Goal: Communication & Community: Ask a question

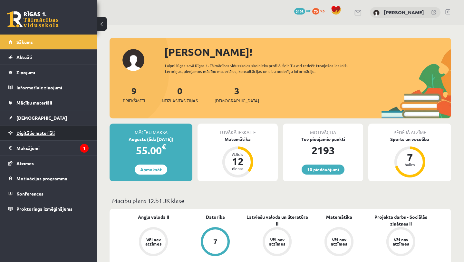
click at [34, 134] on span "Digitālie materiāli" at bounding box center [35, 133] width 38 height 6
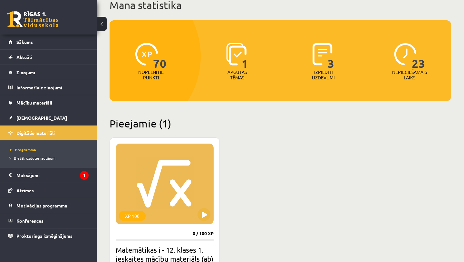
scroll to position [47, 0]
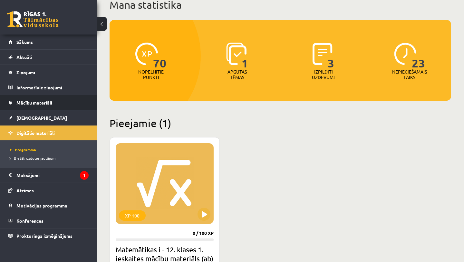
click at [41, 98] on link "Mācību materiāli" at bounding box center [48, 102] width 80 height 15
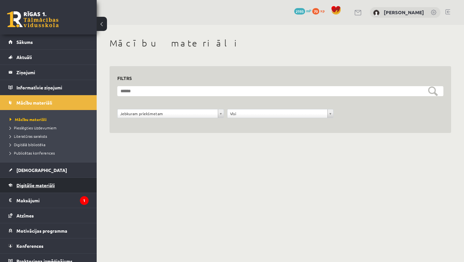
click at [43, 184] on span "Digitālie materiāli" at bounding box center [35, 185] width 38 height 6
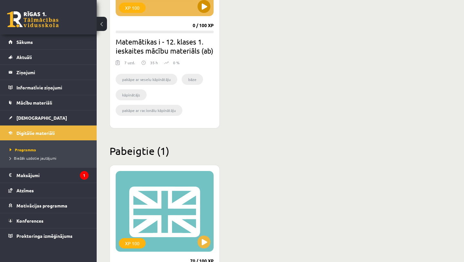
scroll to position [269, 0]
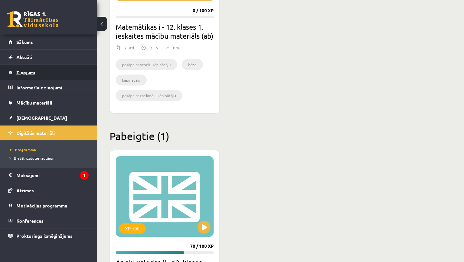
click at [14, 72] on link "Ziņojumi 0" at bounding box center [48, 72] width 80 height 15
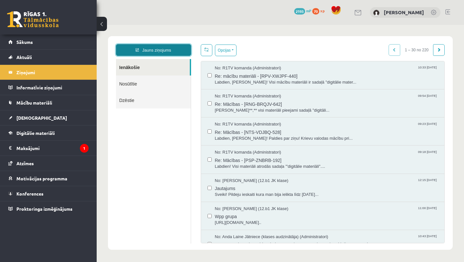
click at [143, 49] on link "Jauns ziņojums" at bounding box center [153, 50] width 75 height 12
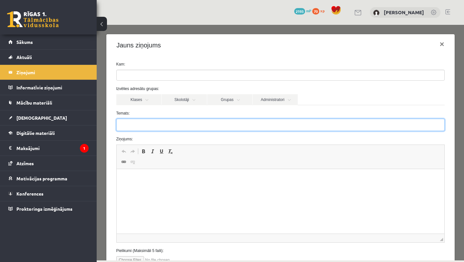
click at [142, 124] on input "Temats:" at bounding box center [280, 125] width 328 height 12
type input "**********"
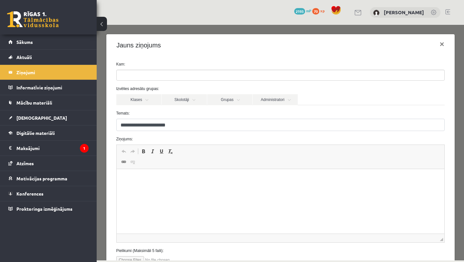
click at [129, 178] on p "Editor, wiswyg-editor-47024788286680-1756969723-235" at bounding box center [280, 178] width 315 height 7
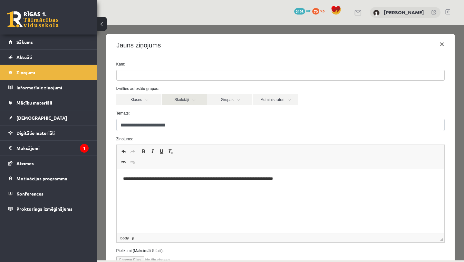
click at [176, 100] on link "Skolotāji" at bounding box center [184, 99] width 45 height 11
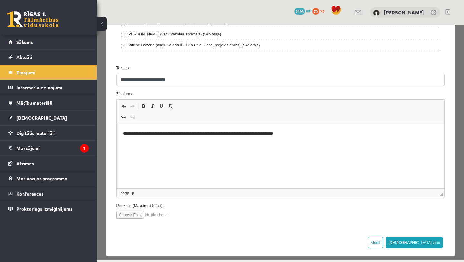
scroll to position [175, 0]
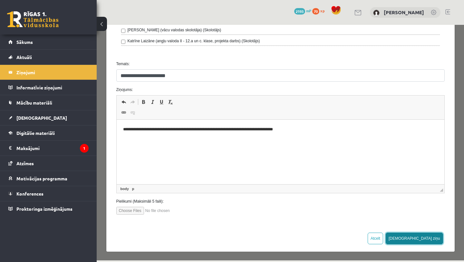
click at [433, 239] on button "Sūtīt ziņu" at bounding box center [414, 238] width 57 height 12
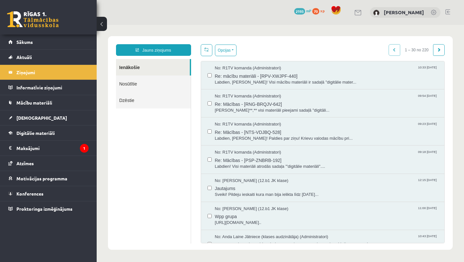
scroll to position [0, 0]
click at [22, 44] on span "Sākums" at bounding box center [24, 42] width 16 height 6
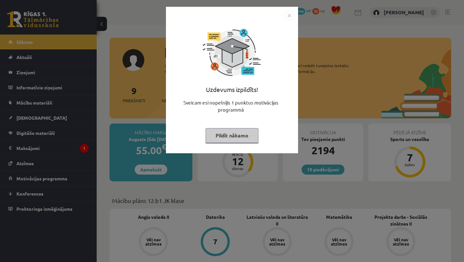
click at [222, 135] on button "Pildīt nākamo" at bounding box center [232, 135] width 53 height 15
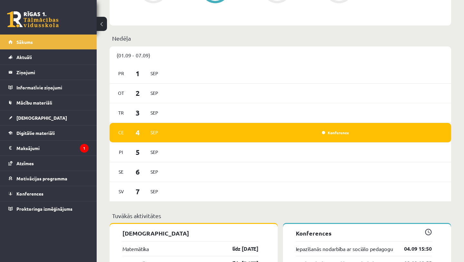
scroll to position [398, 0]
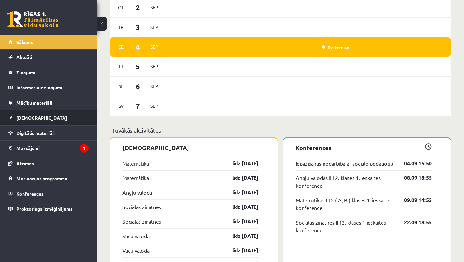
click at [44, 115] on link "[DEMOGRAPHIC_DATA]" at bounding box center [48, 117] width 80 height 15
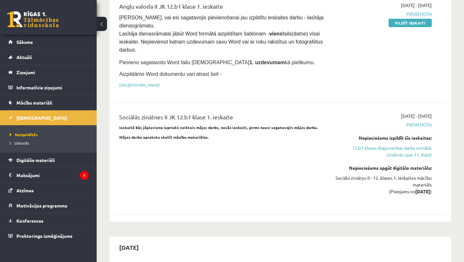
scroll to position [488, 0]
click at [18, 40] on span "Sākums" at bounding box center [24, 42] width 16 height 6
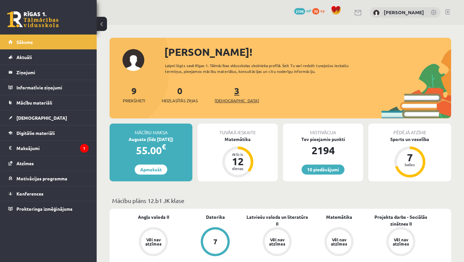
click at [229, 99] on span "[DEMOGRAPHIC_DATA]" at bounding box center [237, 100] width 44 height 6
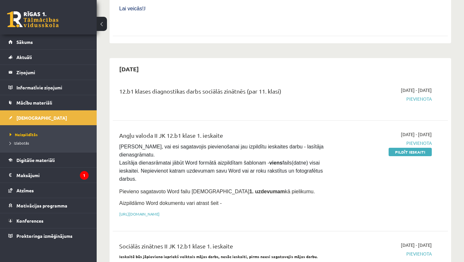
scroll to position [359, 0]
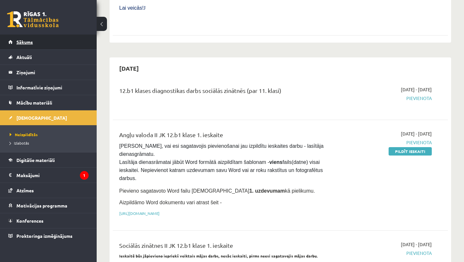
click at [45, 44] on link "Sākums" at bounding box center [48, 41] width 80 height 15
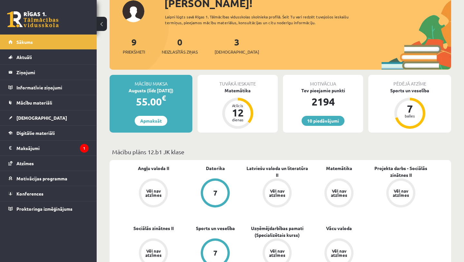
scroll to position [45, 0]
